Goal: Task Accomplishment & Management: Manage account settings

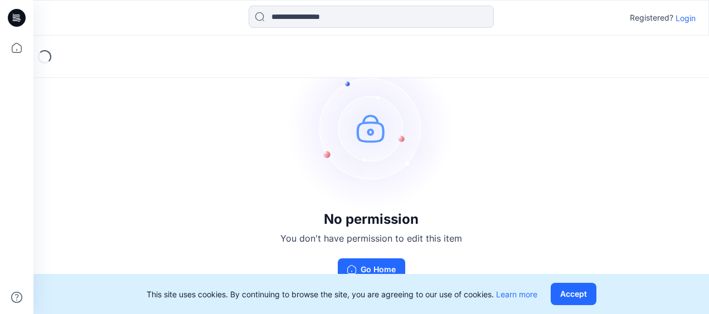
click at [686, 16] on p "Login" at bounding box center [685, 18] width 20 height 12
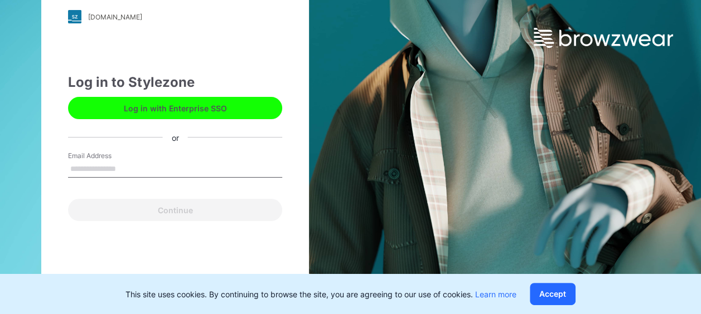
click at [154, 169] on input "Email Address" at bounding box center [175, 169] width 214 height 17
type input "**********"
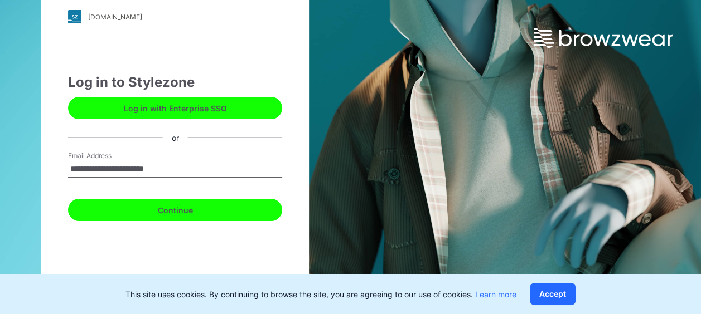
click at [179, 210] on button "Continue" at bounding box center [175, 210] width 214 height 22
